Goal: Transaction & Acquisition: Purchase product/service

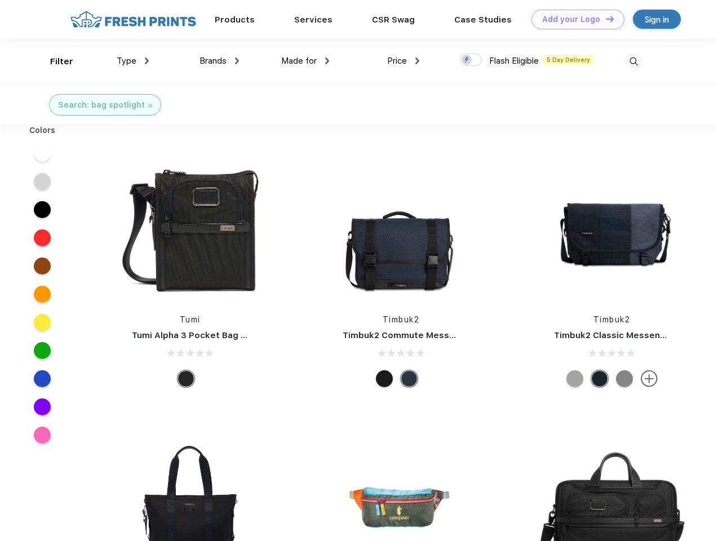
click at [574, 19] on link "Add your Logo Design Tool" at bounding box center [578, 20] width 93 height 20
click at [0, 0] on div "Design Tool" at bounding box center [0, 0] width 0 height 0
click at [605, 19] on link "Add your Logo Design Tool" at bounding box center [578, 20] width 93 height 20
click at [54, 61] on div "Filter" at bounding box center [61, 61] width 23 height 13
click at [133, 61] on span "Type" at bounding box center [127, 61] width 20 height 10
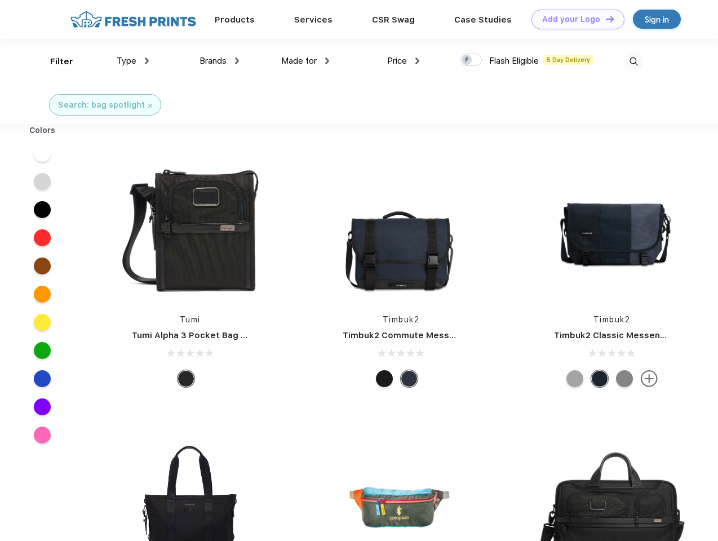
click at [219, 61] on span "Brands" at bounding box center [213, 61] width 27 height 10
click at [306, 61] on span "Made for" at bounding box center [299, 61] width 36 height 10
click at [404, 61] on span "Price" at bounding box center [397, 61] width 20 height 10
click at [471, 60] on div at bounding box center [471, 60] width 22 height 12
click at [467, 60] on input "checkbox" at bounding box center [463, 56] width 7 height 7
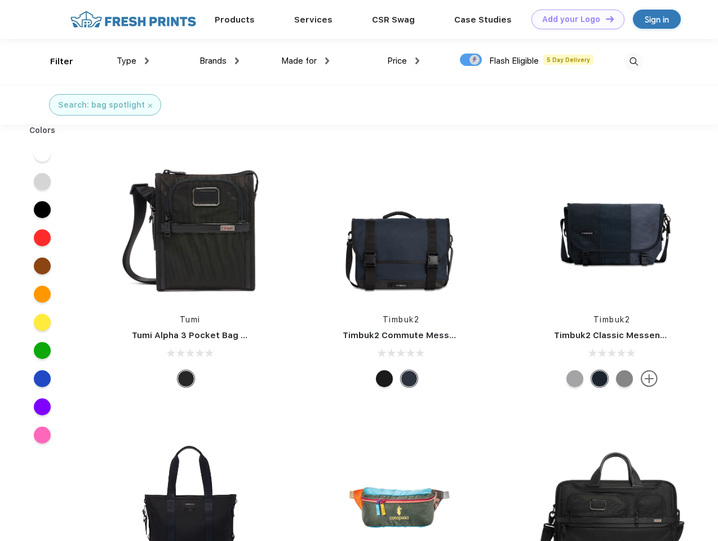
click at [634, 61] on img at bounding box center [634, 61] width 19 height 19
